Goal: Task Accomplishment & Management: Manage account settings

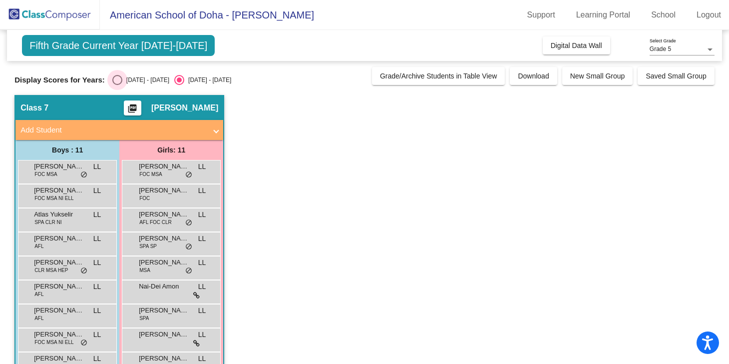
click at [117, 79] on div "Select an option" at bounding box center [117, 80] width 10 height 10
click at [117, 85] on input "[DATE] - [DATE]" at bounding box center [117, 85] width 0 height 0
radio input "true"
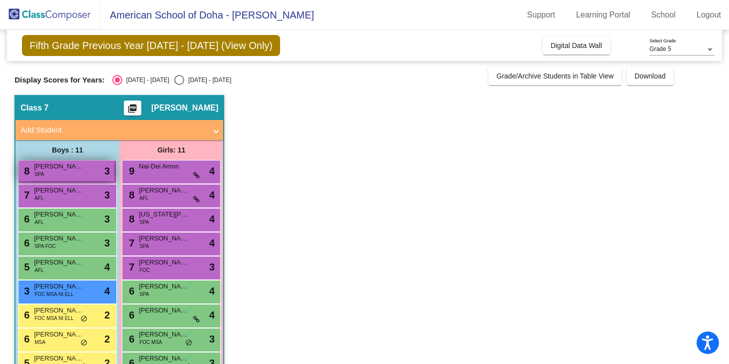
click at [58, 171] on div "8 [PERSON_NAME] SPA lock do_not_disturb_alt 3" at bounding box center [65, 170] width 95 height 20
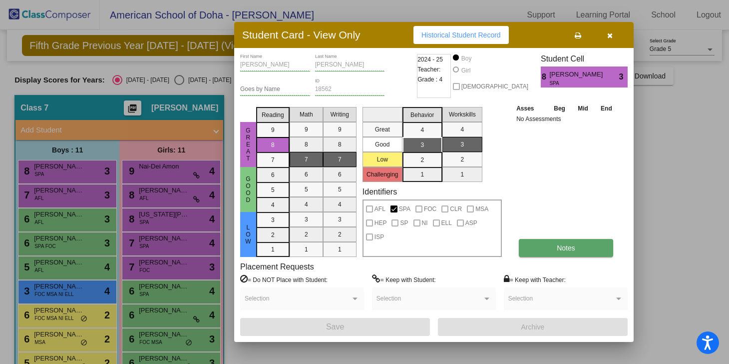
click at [572, 253] on button "Notes" at bounding box center [566, 248] width 94 height 18
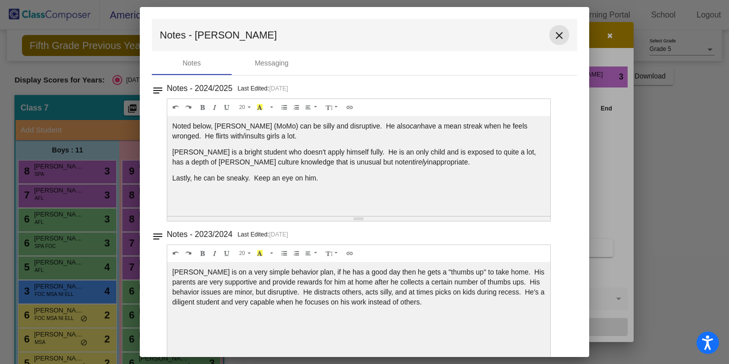
click at [555, 35] on mat-icon "close" at bounding box center [559, 35] width 12 height 12
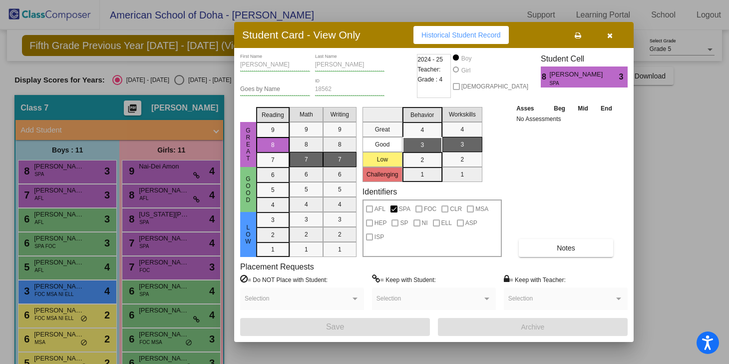
click at [67, 200] on div at bounding box center [364, 182] width 729 height 364
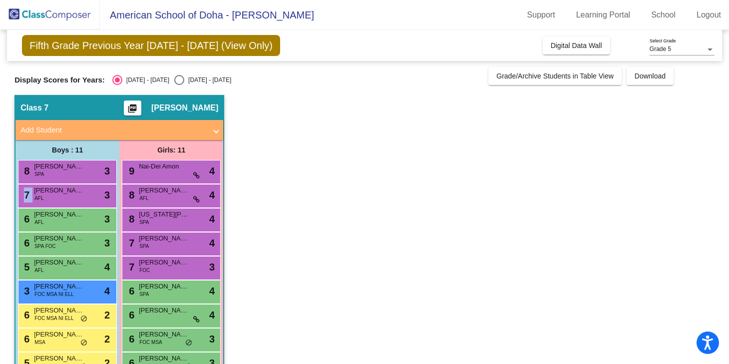
click at [67, 200] on div "7 [PERSON_NAME] AFL lock do_not_disturb_alt 3" at bounding box center [65, 194] width 95 height 20
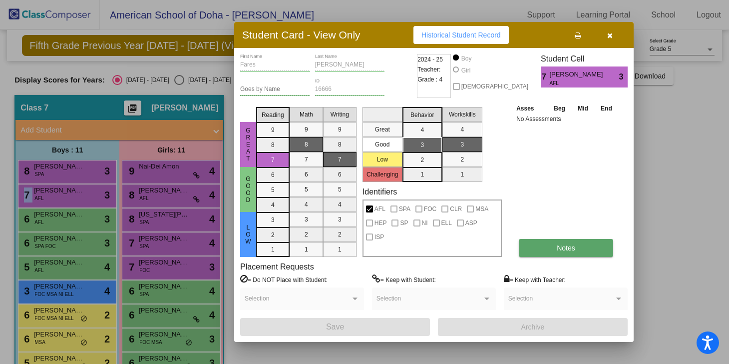
click at [585, 253] on button "Notes" at bounding box center [566, 248] width 94 height 18
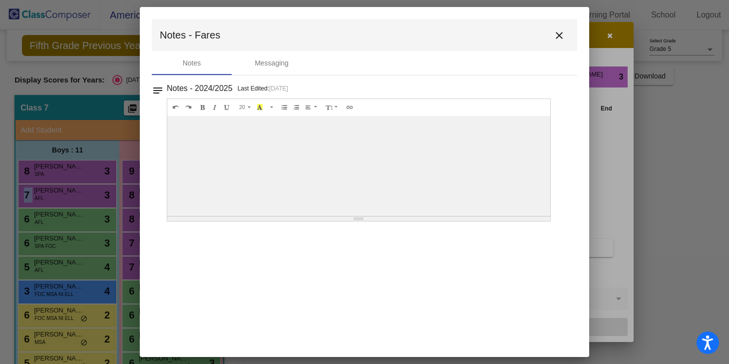
click at [558, 35] on mat-icon "close" at bounding box center [559, 35] width 12 height 12
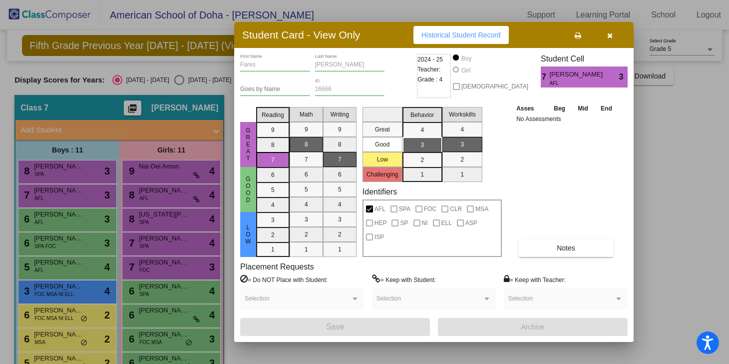
click at [49, 223] on div at bounding box center [364, 182] width 729 height 364
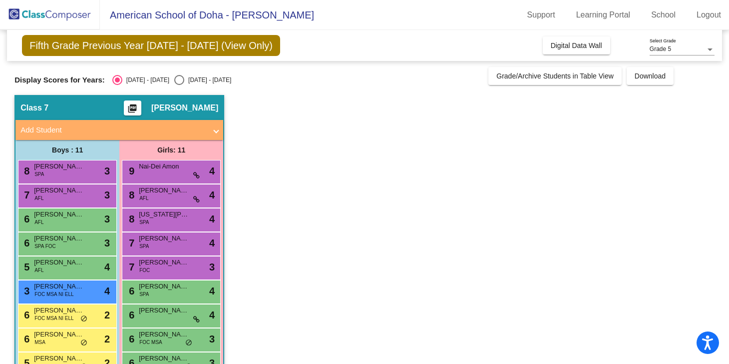
click at [49, 223] on div "6 [PERSON_NAME] AFL lock do_not_disturb_alt 3" at bounding box center [65, 218] width 95 height 20
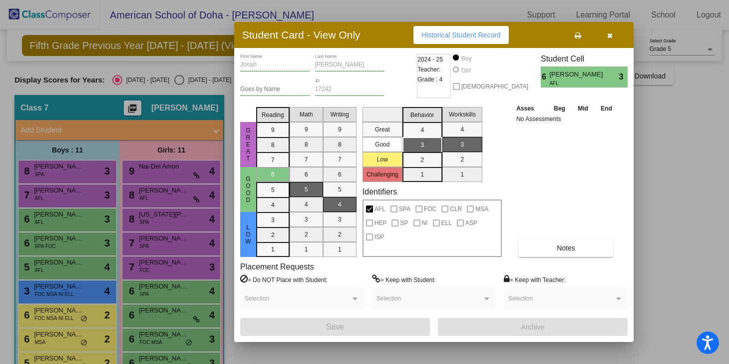
click at [66, 174] on div at bounding box center [364, 182] width 729 height 364
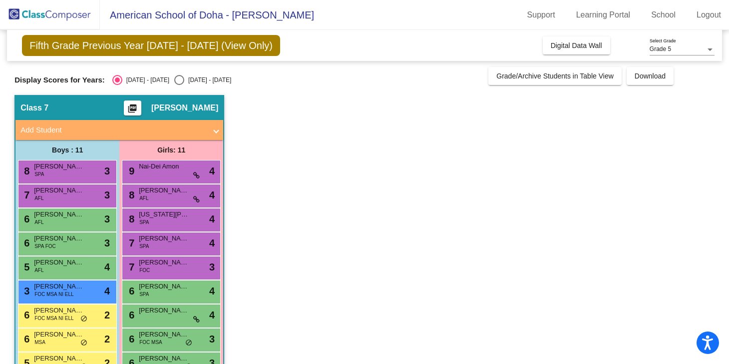
click at [66, 174] on div "8 [PERSON_NAME] SPA lock do_not_disturb_alt 3" at bounding box center [65, 170] width 95 height 20
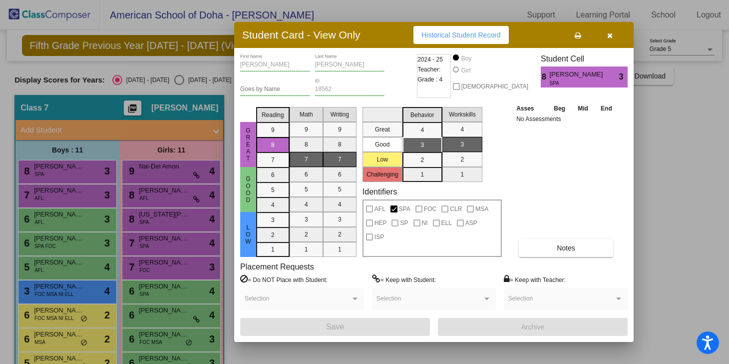
click at [57, 205] on div at bounding box center [364, 182] width 729 height 364
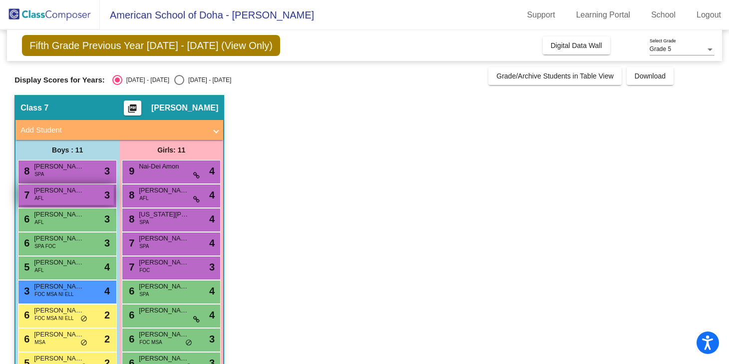
click at [59, 199] on div "7 [PERSON_NAME] AFL lock do_not_disturb_alt 3" at bounding box center [65, 194] width 95 height 20
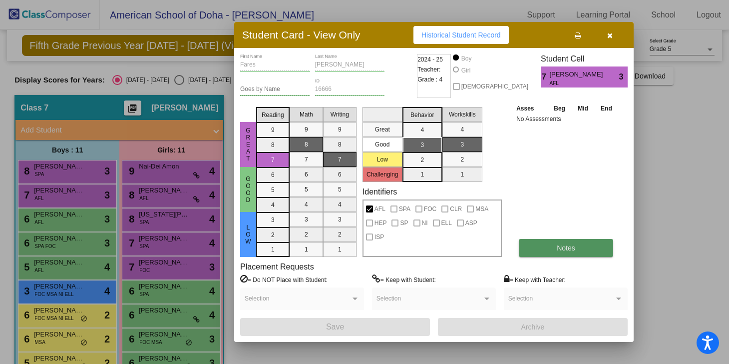
click at [600, 248] on button "Notes" at bounding box center [566, 248] width 94 height 18
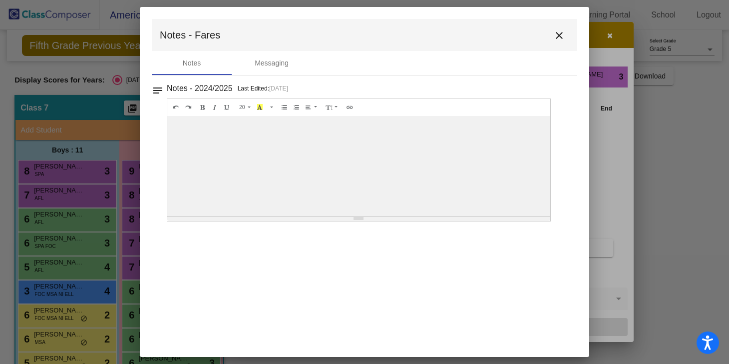
click at [558, 36] on mat-icon "close" at bounding box center [559, 35] width 12 height 12
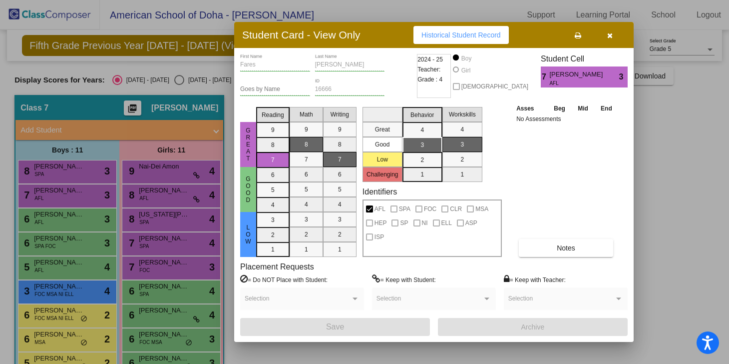
click at [62, 243] on div at bounding box center [364, 182] width 729 height 364
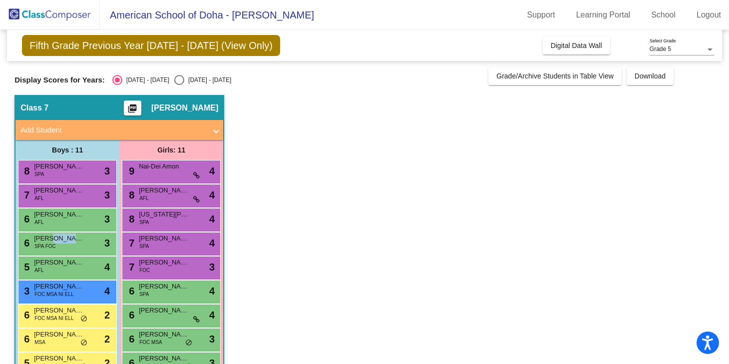
click at [62, 243] on span "[PERSON_NAME]" at bounding box center [59, 238] width 50 height 10
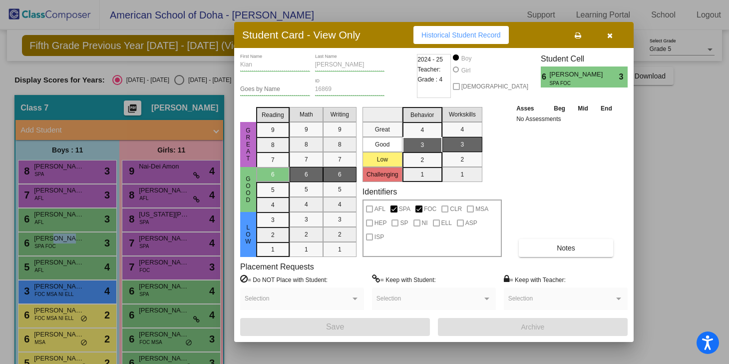
click at [62, 243] on div at bounding box center [364, 182] width 729 height 364
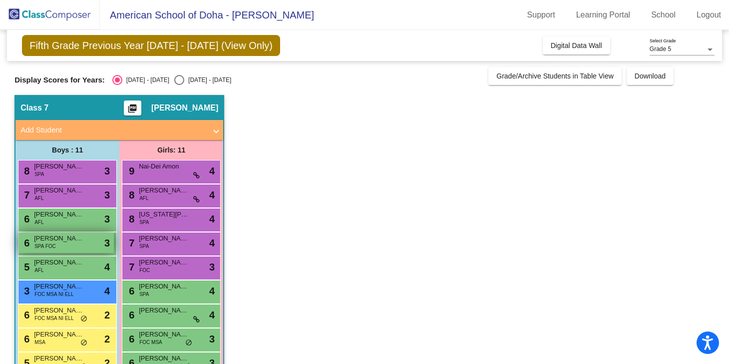
click at [69, 242] on span "[PERSON_NAME]" at bounding box center [59, 238] width 50 height 10
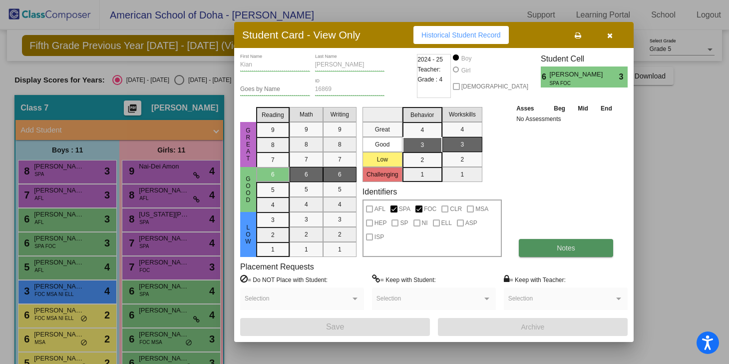
click at [579, 252] on button "Notes" at bounding box center [566, 248] width 94 height 18
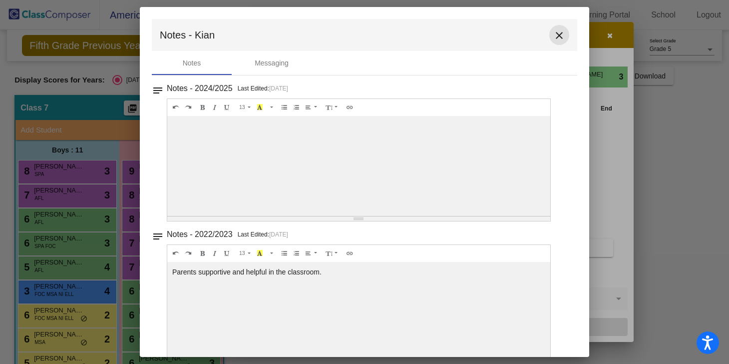
click at [556, 34] on mat-icon "close" at bounding box center [559, 35] width 12 height 12
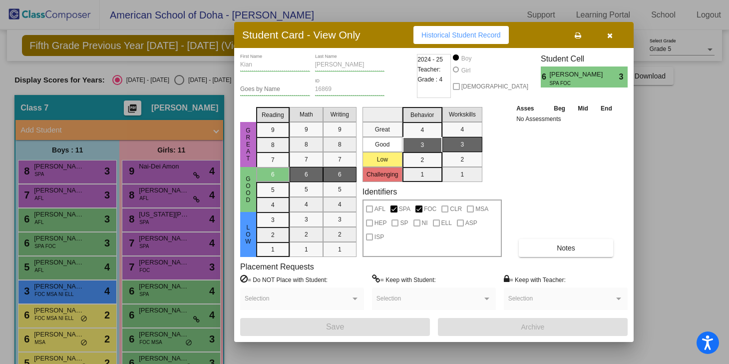
click at [54, 276] on div at bounding box center [364, 182] width 729 height 364
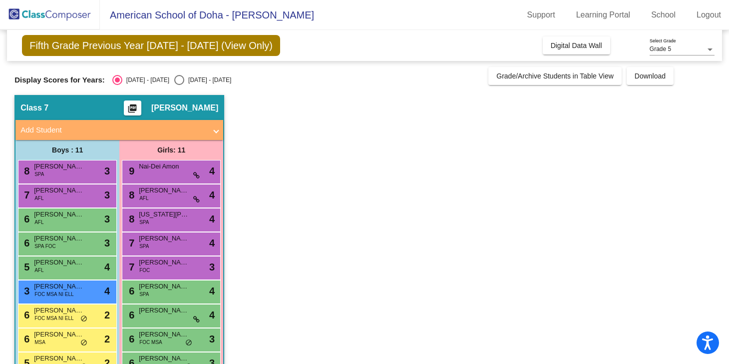
click at [54, 276] on div "5 [PERSON_NAME] AFL lock do_not_disturb_alt 4" at bounding box center [65, 266] width 95 height 20
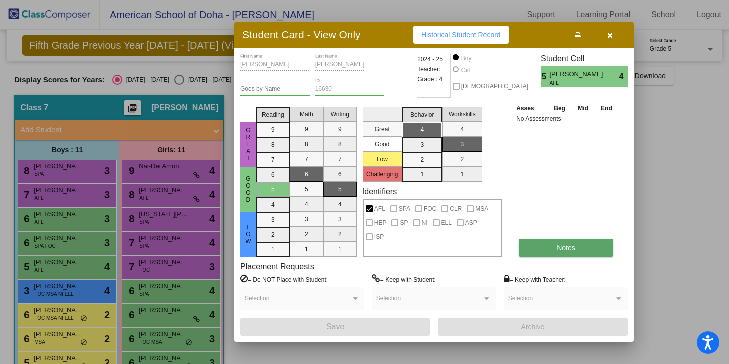
click at [584, 248] on button "Notes" at bounding box center [566, 248] width 94 height 18
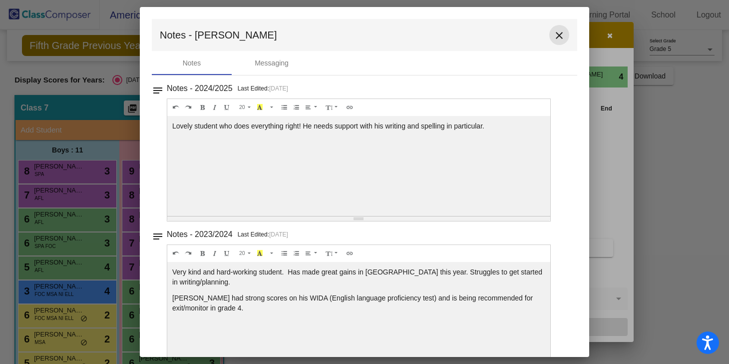
click at [554, 36] on mat-icon "close" at bounding box center [559, 35] width 12 height 12
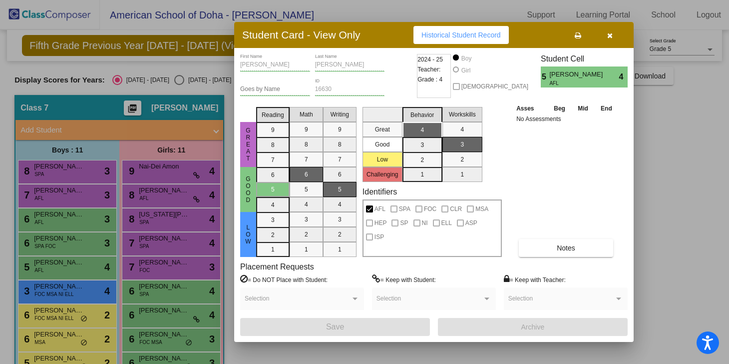
click at [50, 293] on div at bounding box center [364, 182] width 729 height 364
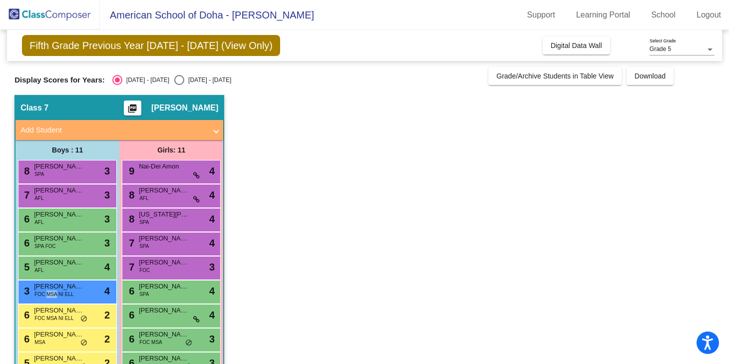
click at [50, 293] on span "FOC MSA NI ELL" at bounding box center [53, 293] width 39 height 7
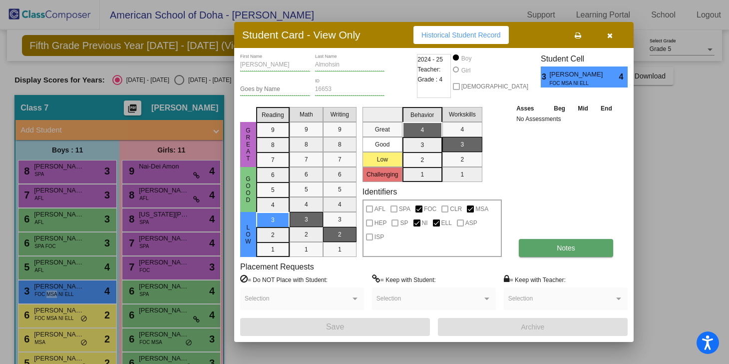
click at [581, 250] on button "Notes" at bounding box center [566, 248] width 94 height 18
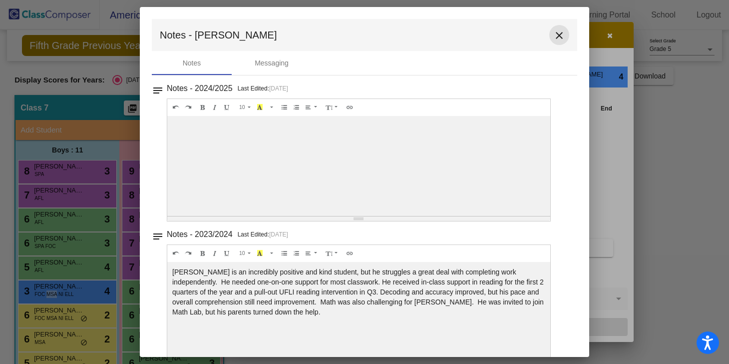
click at [557, 33] on mat-icon "close" at bounding box center [559, 35] width 12 height 12
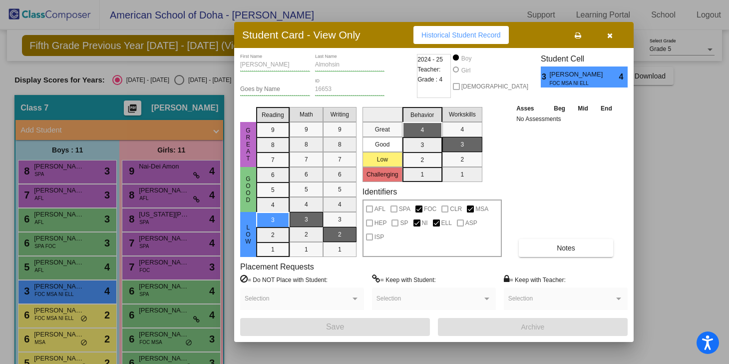
click at [56, 315] on div at bounding box center [364, 182] width 729 height 364
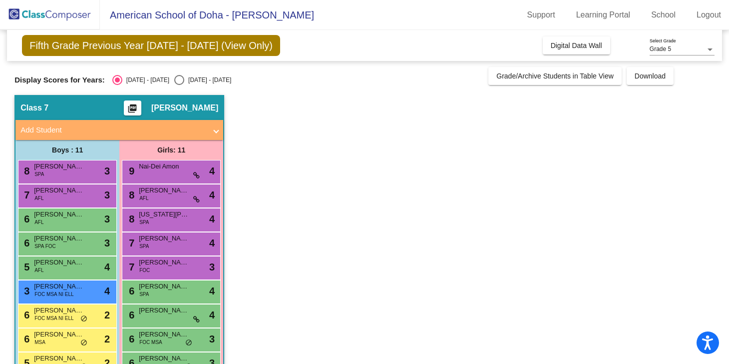
click at [56, 315] on span "FOC MSA NI ELL" at bounding box center [53, 317] width 39 height 7
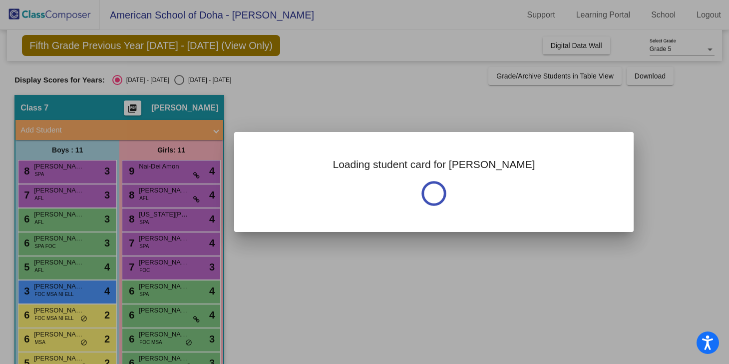
click at [56, 315] on div at bounding box center [364, 182] width 729 height 364
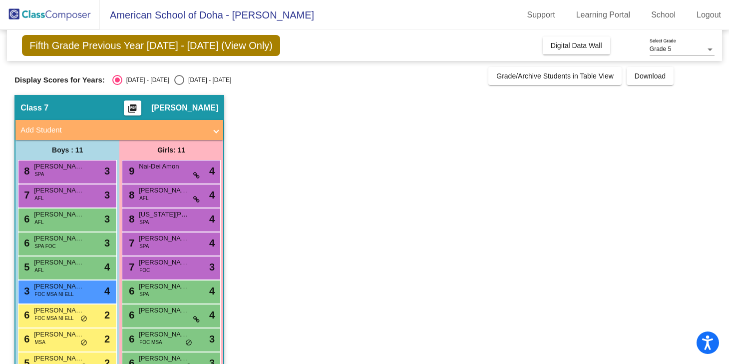
click at [56, 315] on span "FOC MSA NI ELL" at bounding box center [53, 317] width 39 height 7
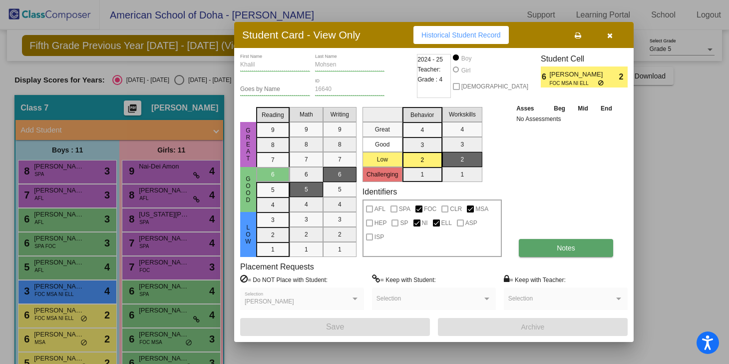
click at [587, 247] on button "Notes" at bounding box center [566, 248] width 94 height 18
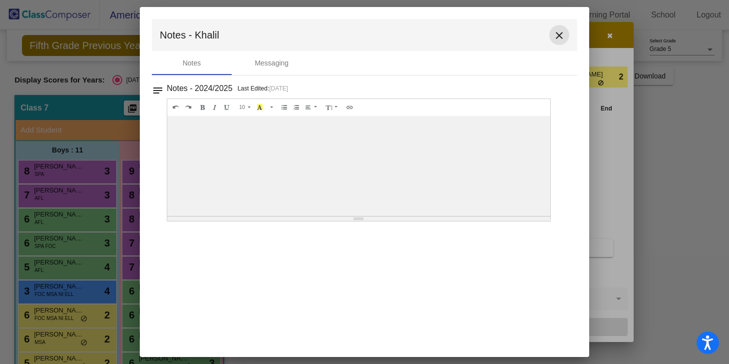
click at [560, 31] on mat-icon "close" at bounding box center [559, 35] width 12 height 12
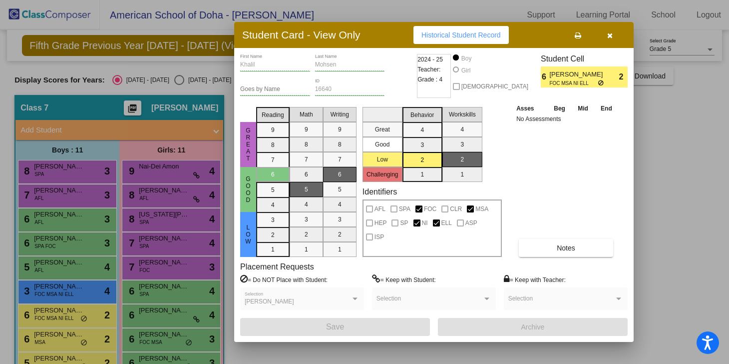
click at [577, 83] on span "FOC MSA NI ELL" at bounding box center [573, 82] width 48 height 7
click at [69, 343] on div at bounding box center [364, 182] width 729 height 364
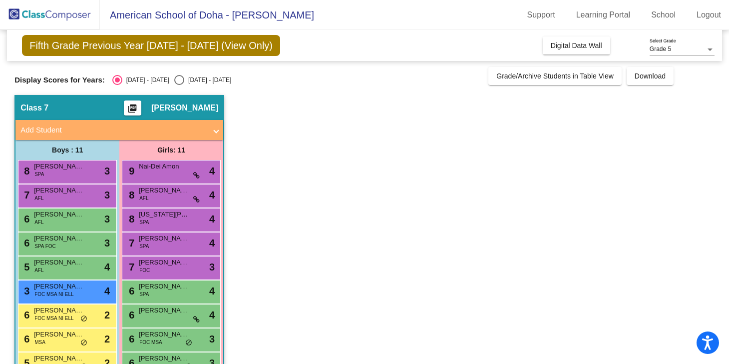
click at [69, 343] on div "6 [PERSON_NAME] MSA lock do_not_disturb_alt 2" at bounding box center [65, 338] width 95 height 20
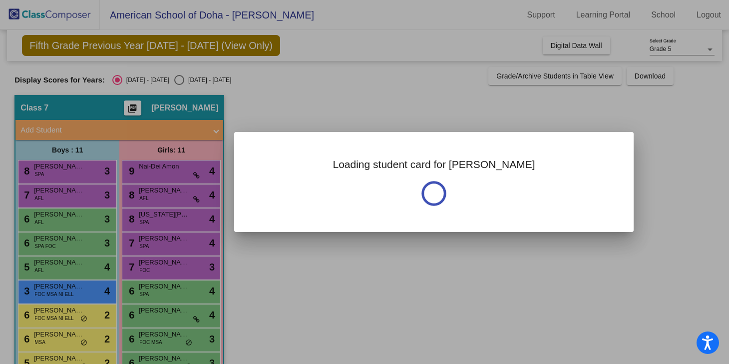
click at [69, 343] on div at bounding box center [364, 182] width 729 height 364
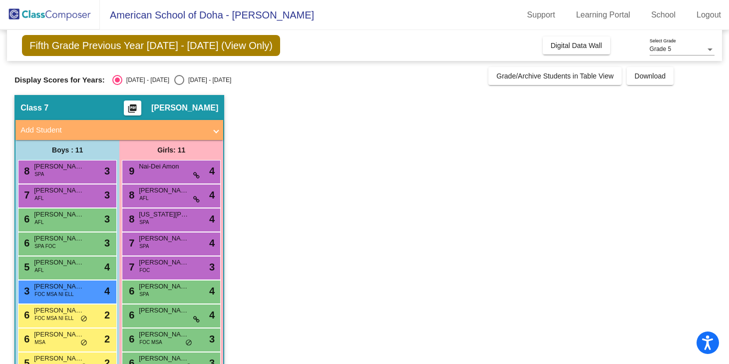
click at [69, 343] on div "6 [PERSON_NAME] MSA lock do_not_disturb_alt 2" at bounding box center [65, 338] width 95 height 20
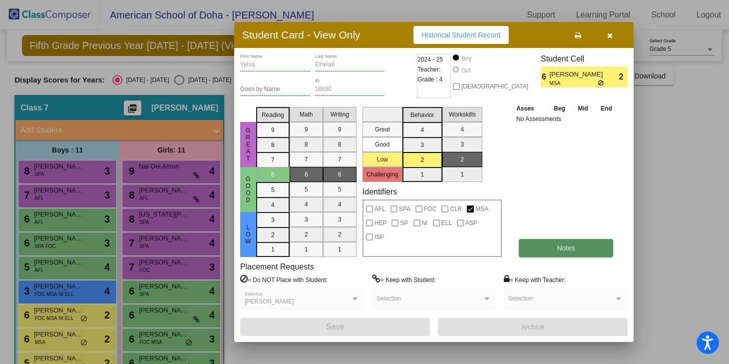
click at [582, 247] on button "Notes" at bounding box center [566, 248] width 94 height 18
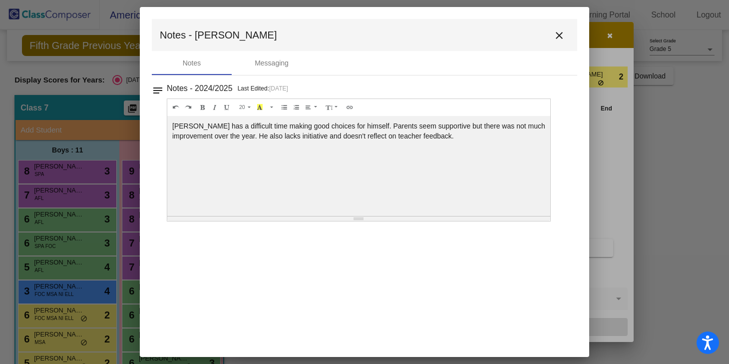
click at [561, 39] on mat-icon "close" at bounding box center [559, 35] width 12 height 12
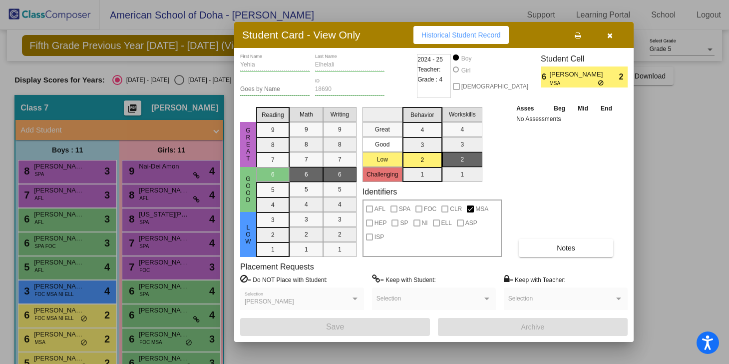
click at [65, 360] on div at bounding box center [364, 182] width 729 height 364
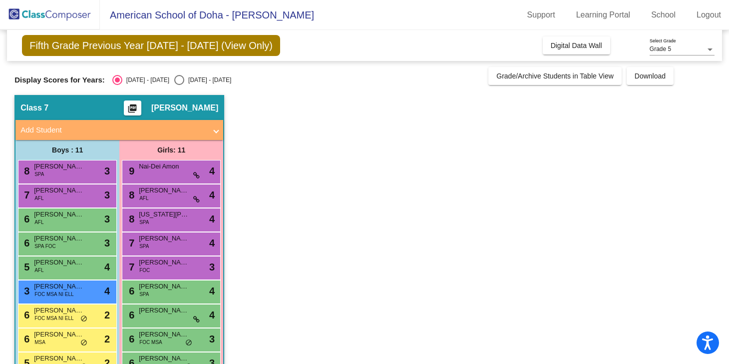
click at [65, 360] on span "[PERSON_NAME]" at bounding box center [59, 358] width 50 height 10
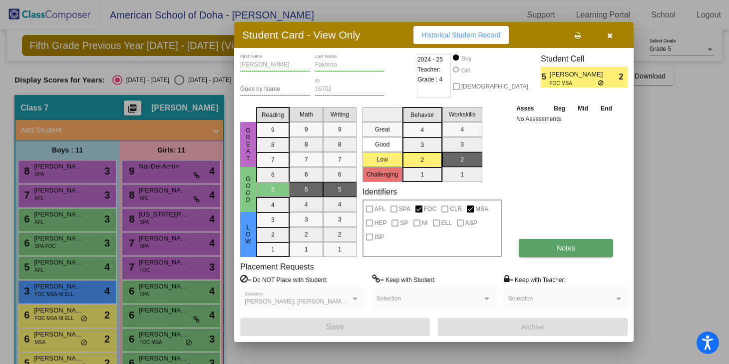
click at [580, 245] on button "Notes" at bounding box center [566, 248] width 94 height 18
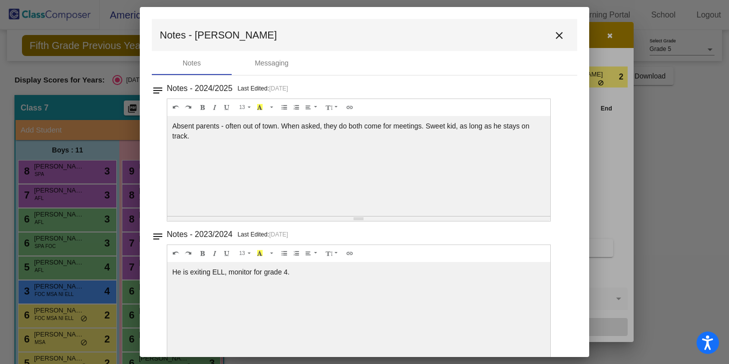
click at [555, 39] on mat-icon "close" at bounding box center [559, 35] width 12 height 12
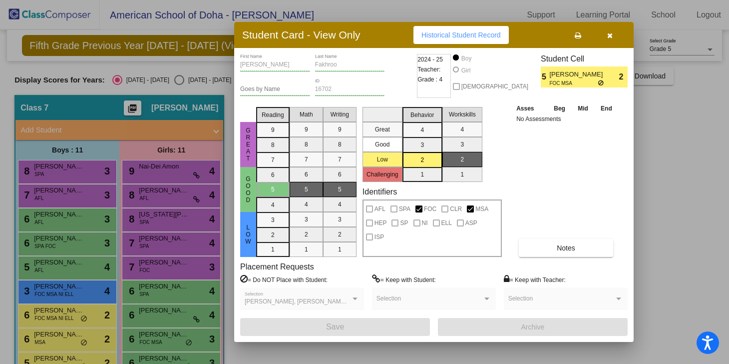
click at [608, 34] on icon "button" at bounding box center [609, 35] width 5 height 7
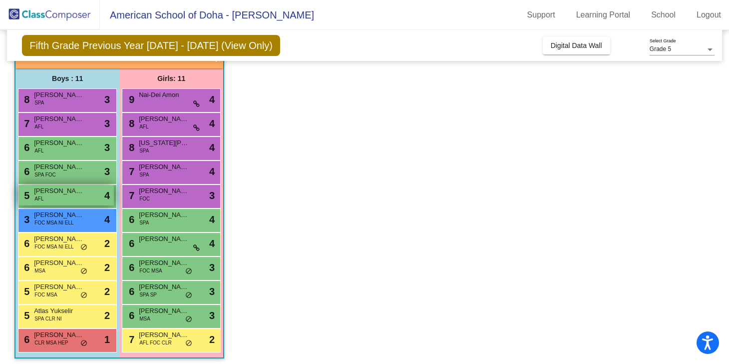
scroll to position [76, 0]
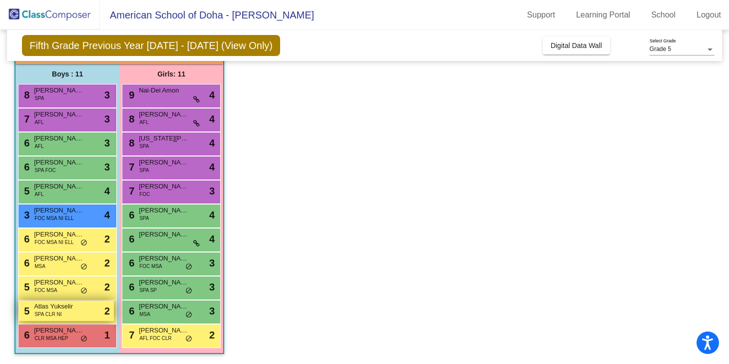
click at [59, 310] on span "Atlas Yukselir" at bounding box center [59, 306] width 50 height 10
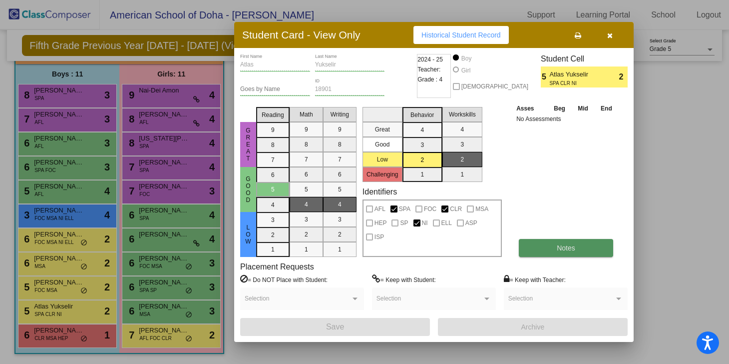
click at [589, 255] on button "Notes" at bounding box center [566, 248] width 94 height 18
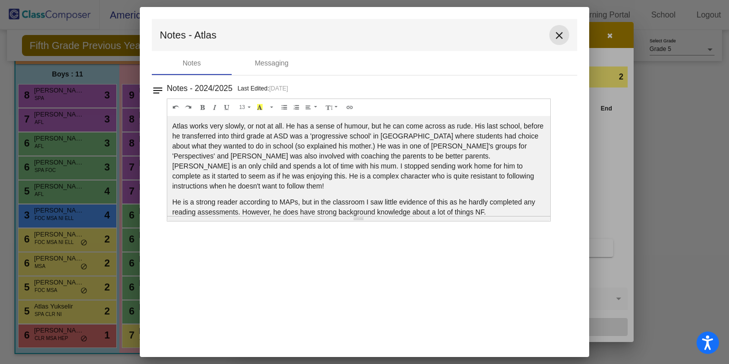
click at [556, 30] on mat-icon "close" at bounding box center [559, 35] width 12 height 12
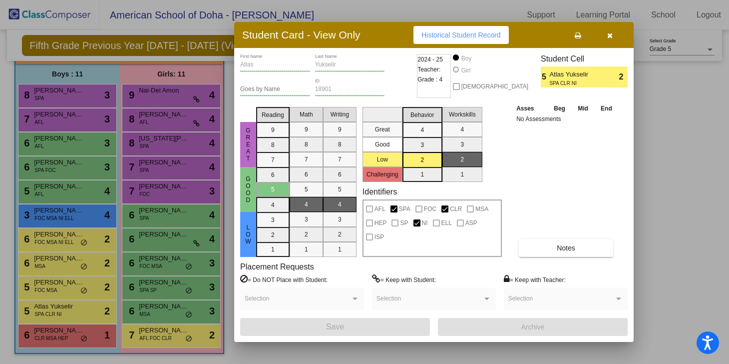
click at [69, 334] on div at bounding box center [364, 182] width 729 height 364
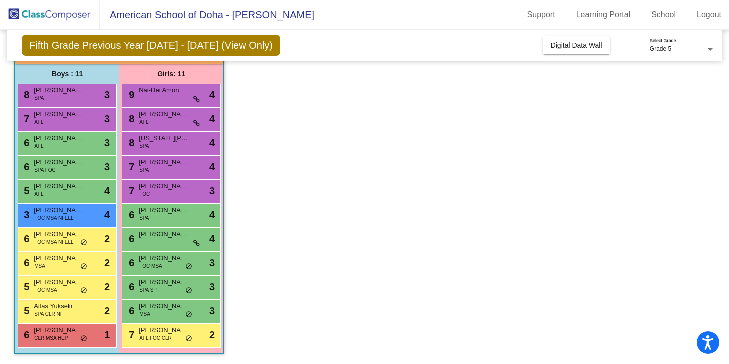
click at [69, 334] on span "[PERSON_NAME]" at bounding box center [59, 330] width 50 height 10
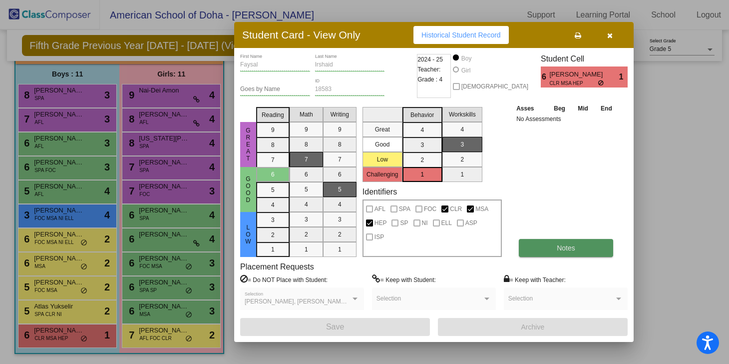
click at [566, 248] on span "Notes" at bounding box center [566, 248] width 18 height 8
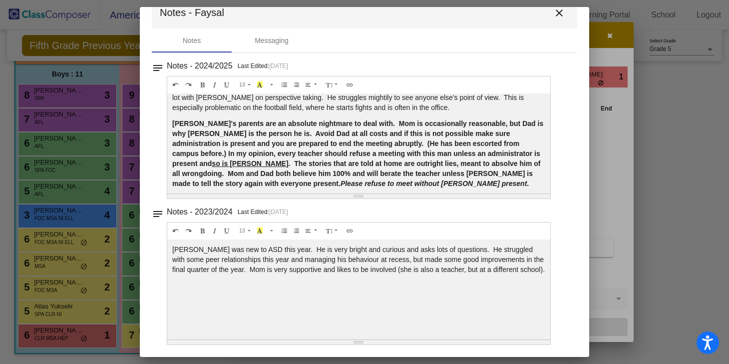
scroll to position [48, 0]
